Goal: Information Seeking & Learning: Learn about a topic

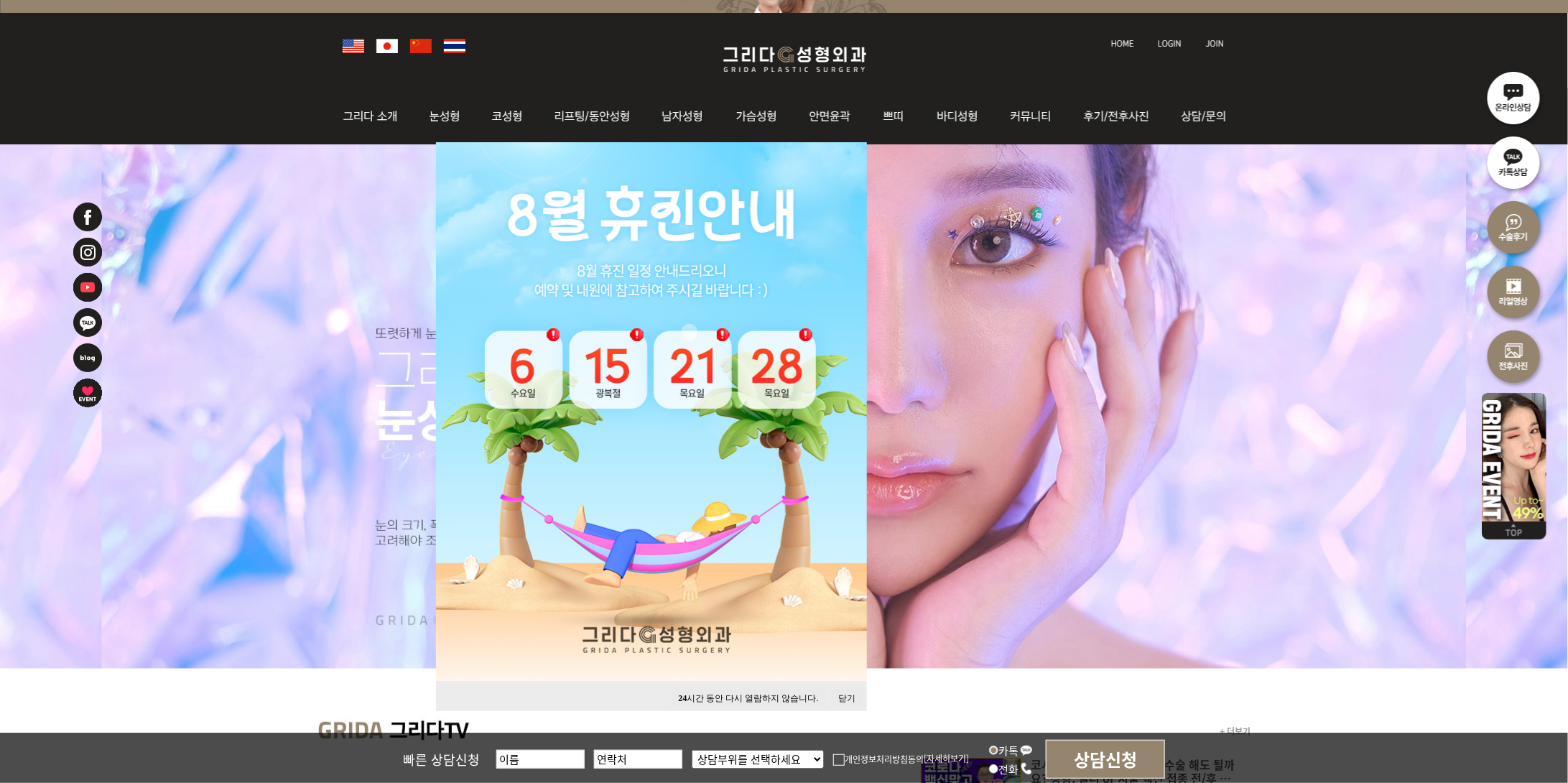
scroll to position [84, 0]
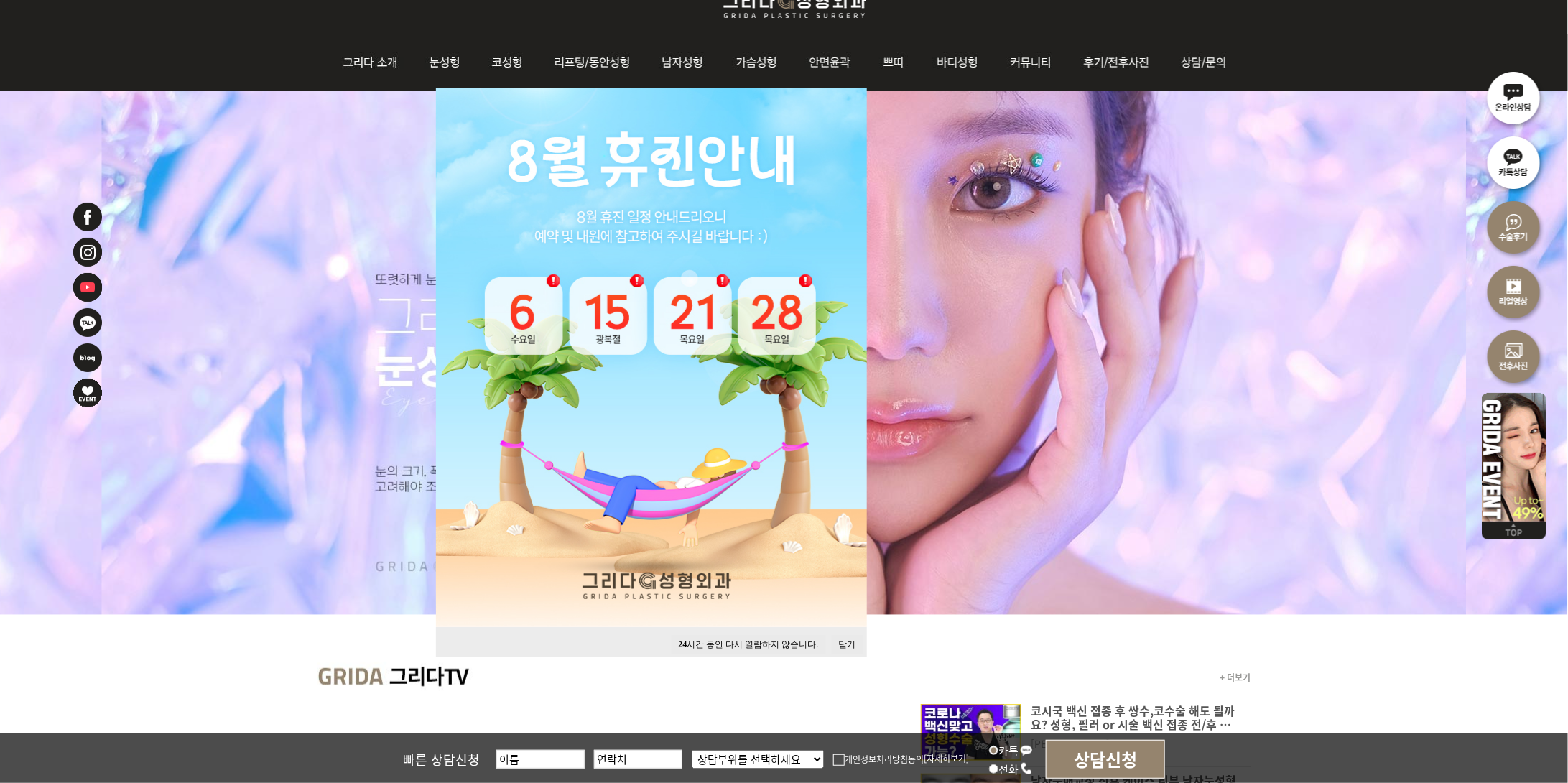
click at [784, 644] on button "24 시간 동안 다시 열람하지 않습니다." at bounding box center [749, 645] width 155 height 20
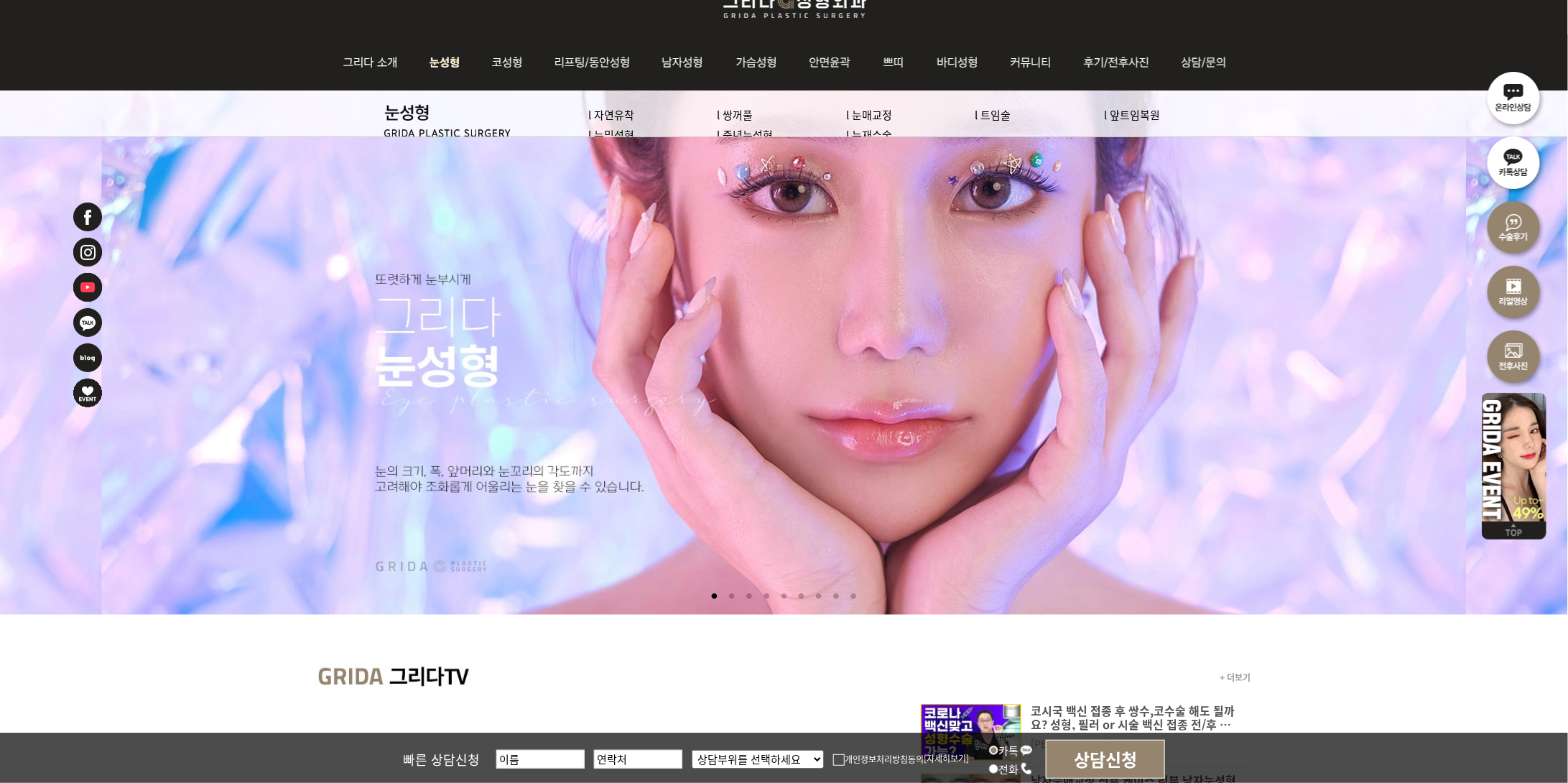
click at [441, 70] on img at bounding box center [444, 63] width 64 height 56
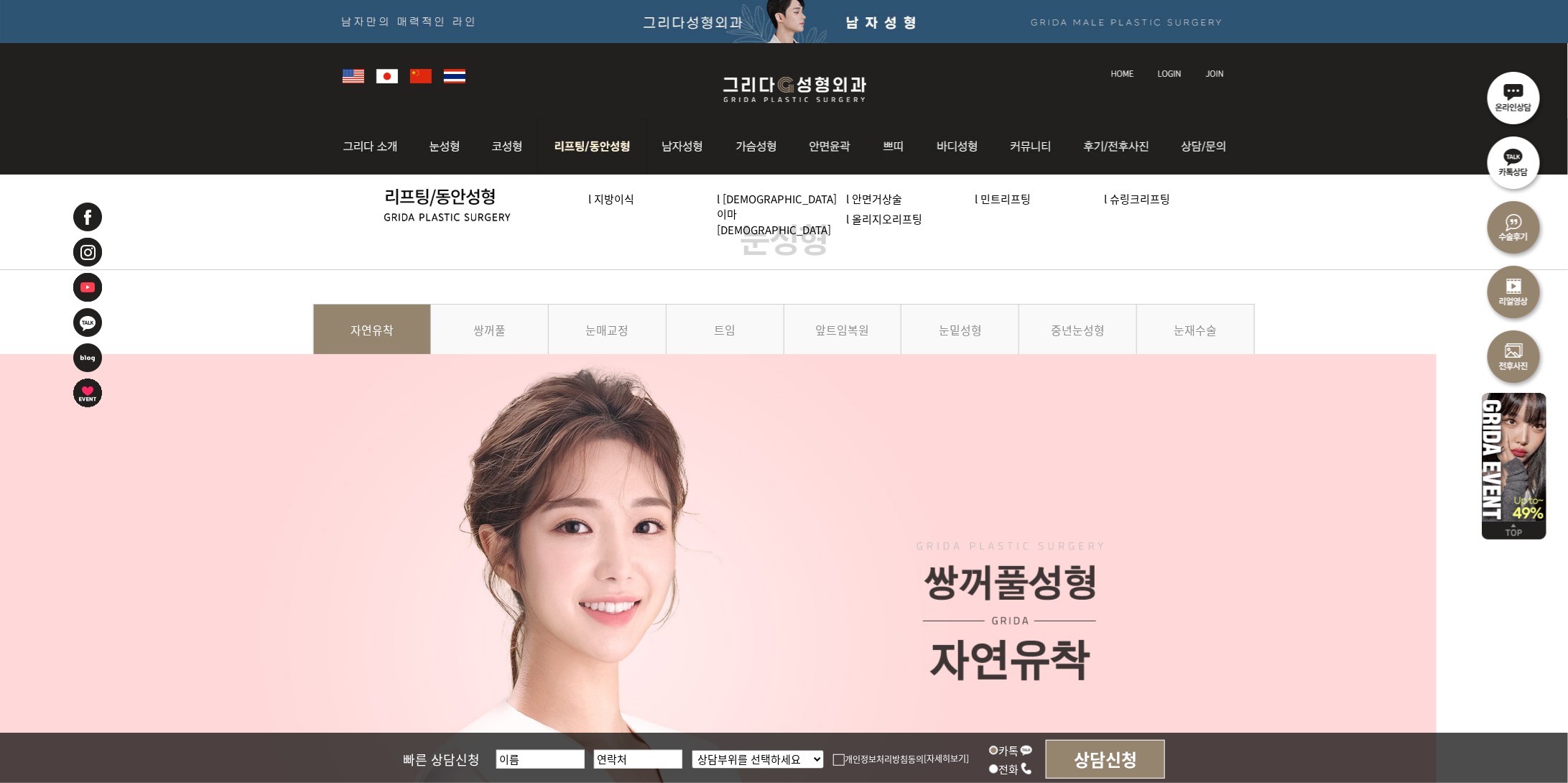
click at [846, 224] on link "l 올리지오리프팅" at bounding box center [885, 219] width 76 height 15
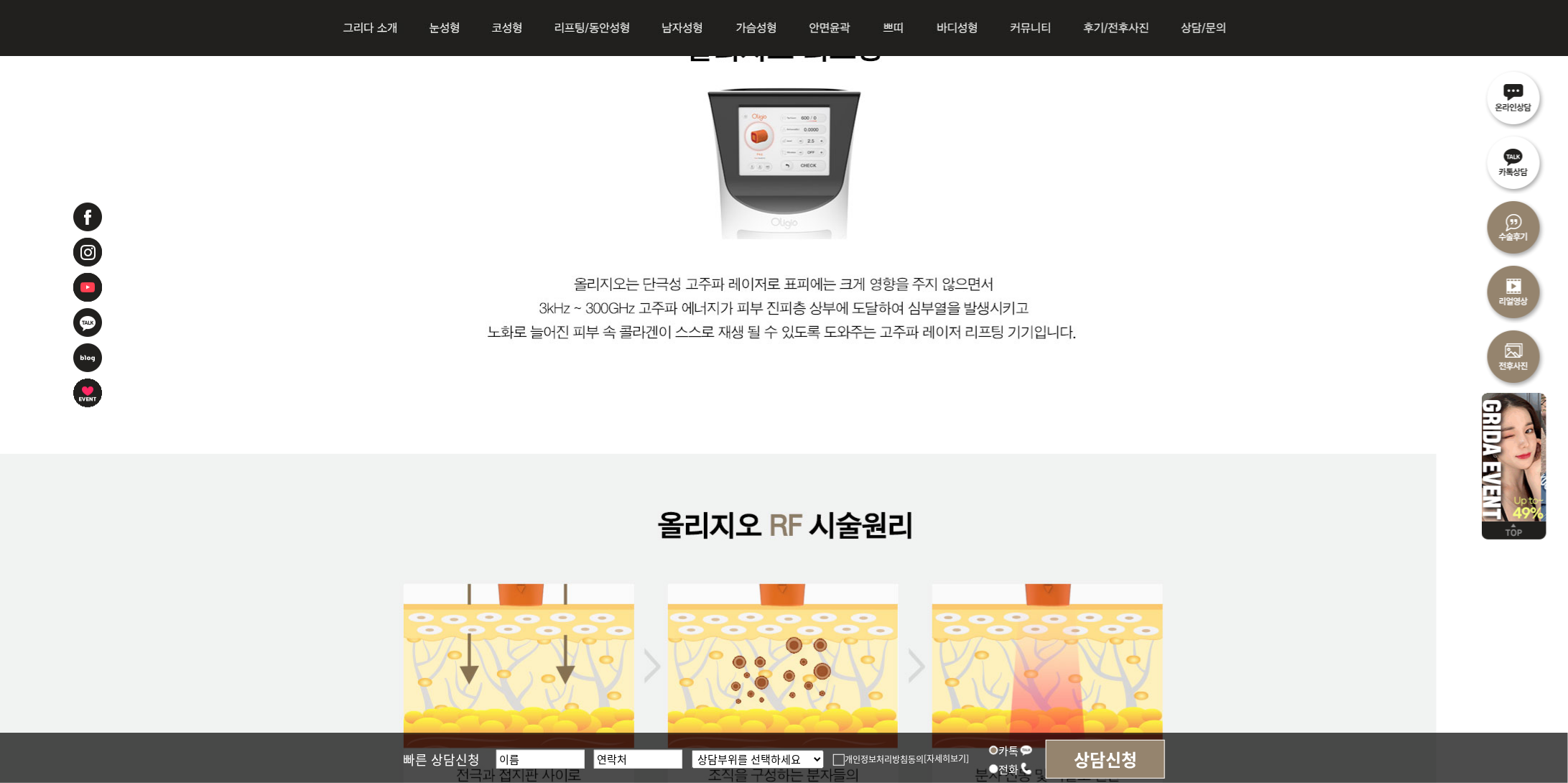
scroll to position [760, 0]
